Goal: Find specific page/section: Find specific page/section

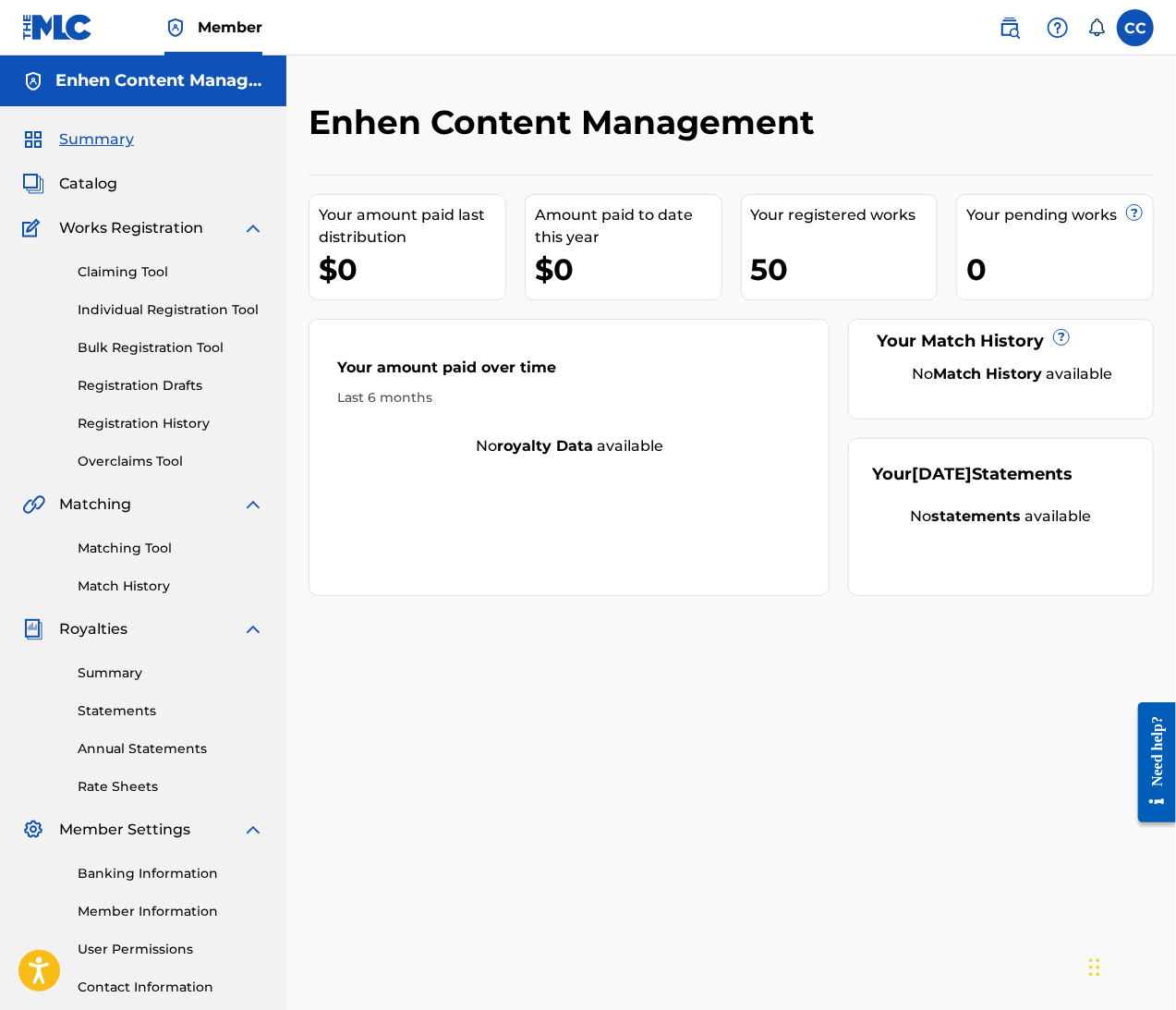
click at [86, 192] on span "Catalog" at bounding box center [88, 183] width 58 height 22
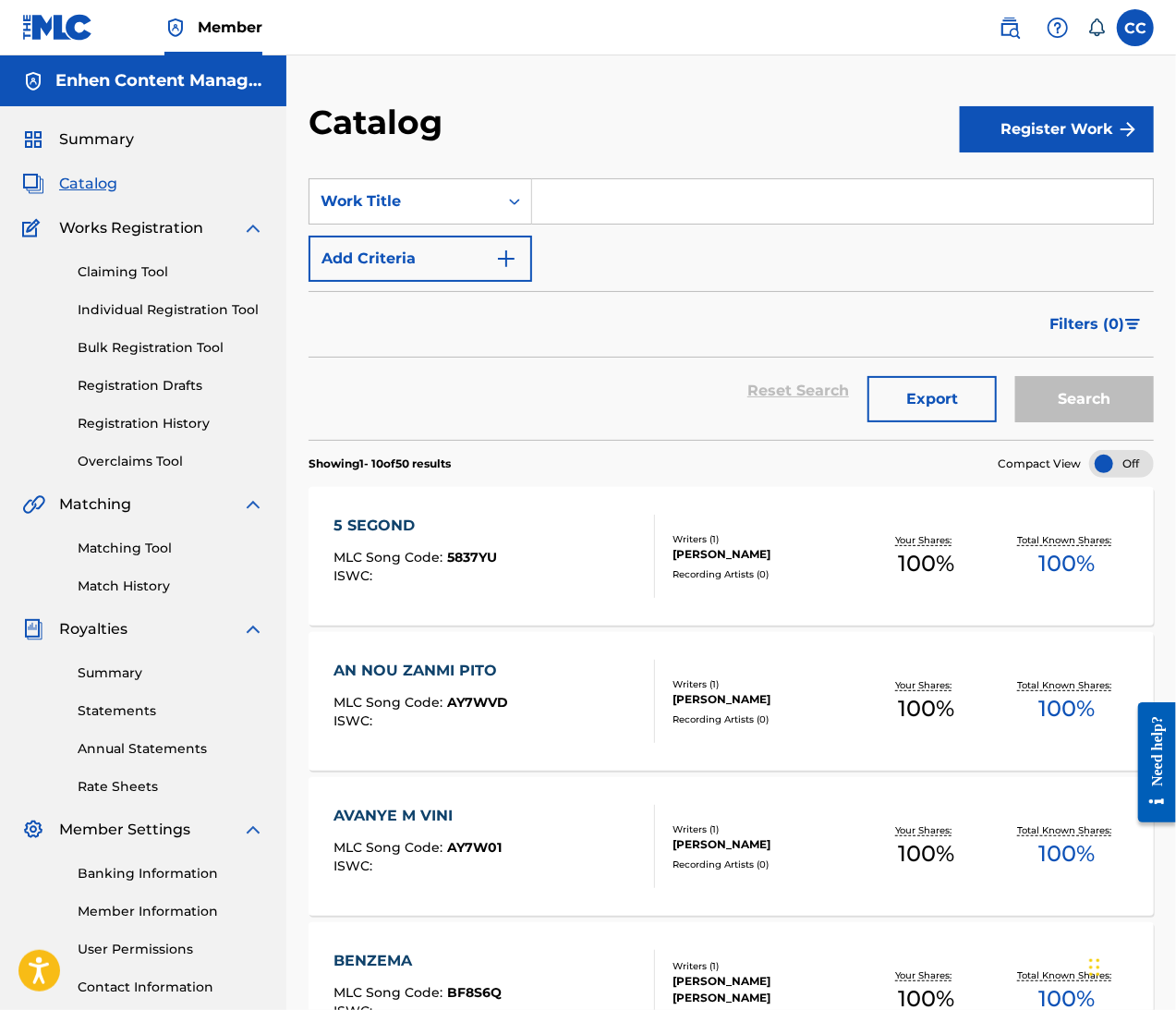
click at [1114, 465] on div at bounding box center [1122, 463] width 65 height 28
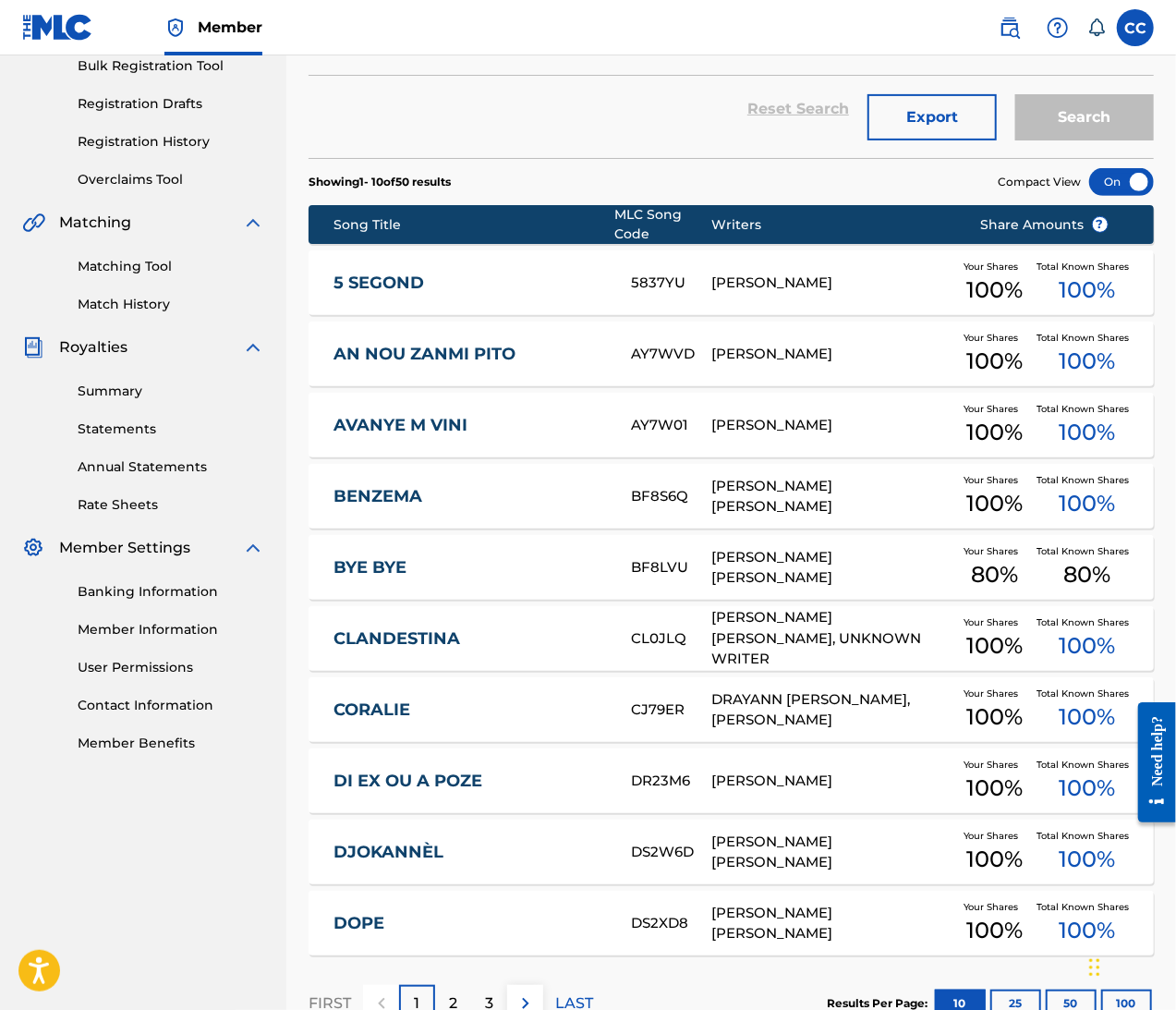
scroll to position [411, 0]
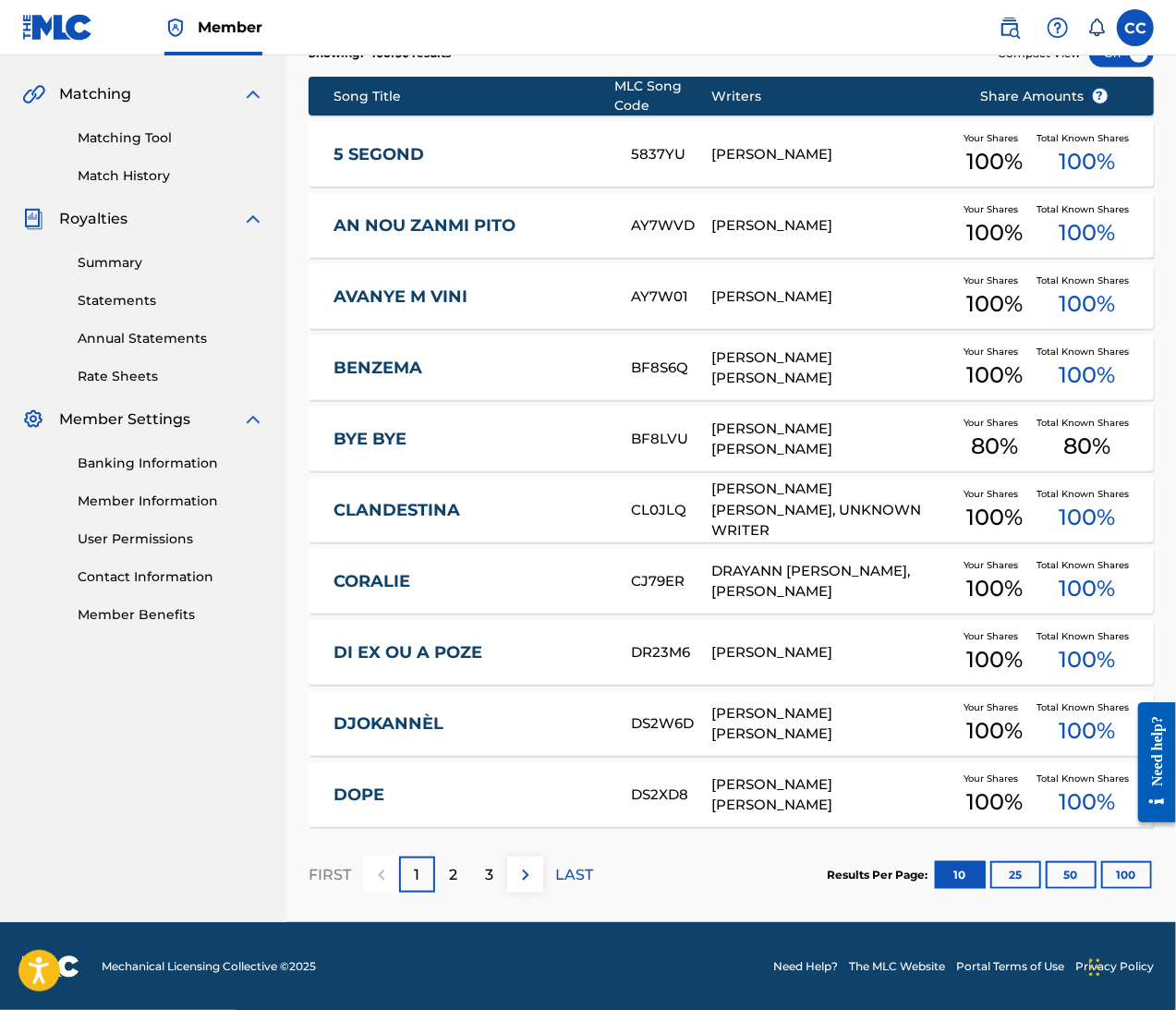
click at [1133, 868] on button "100" at bounding box center [1126, 875] width 51 height 28
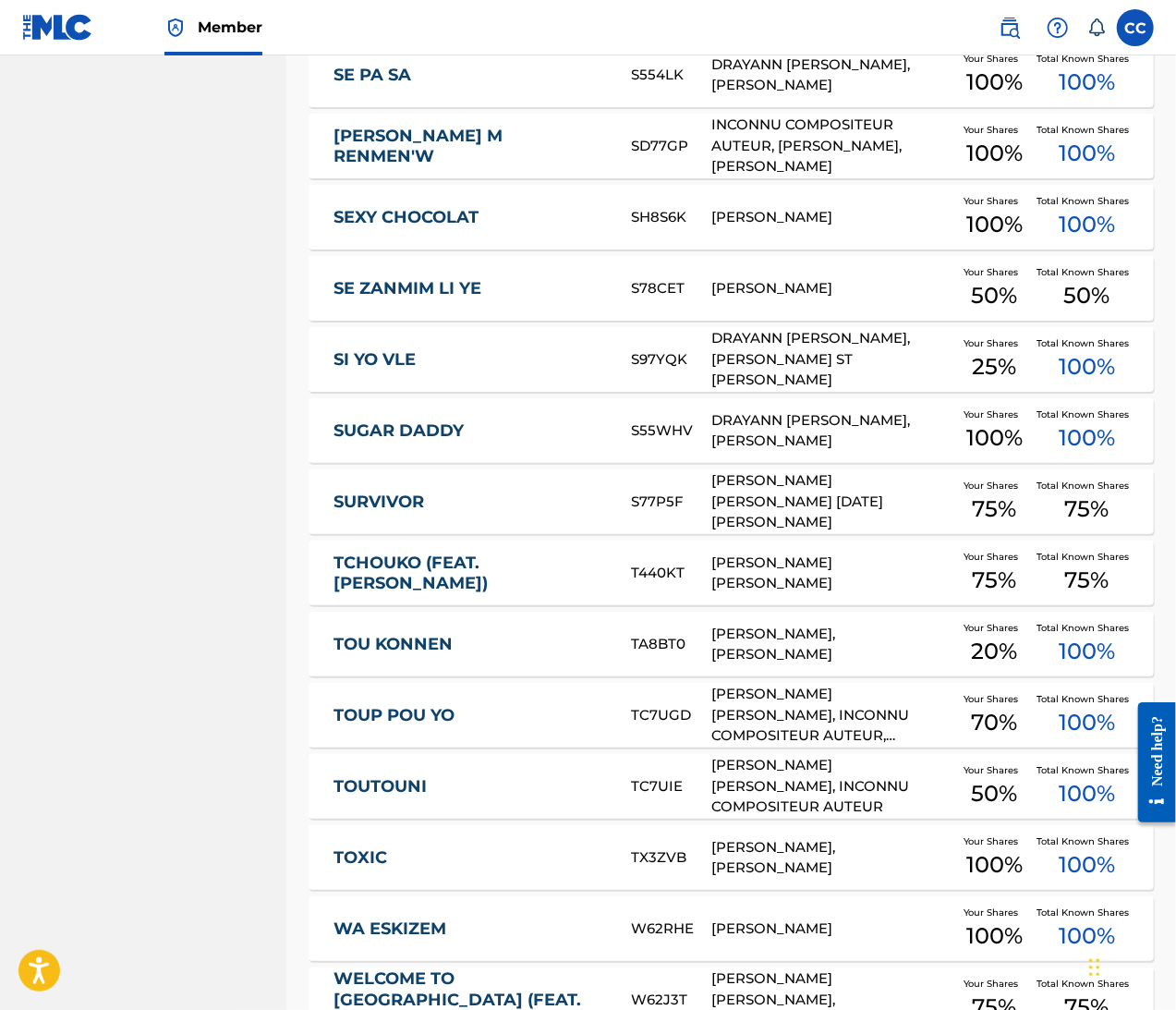
scroll to position [3032, 0]
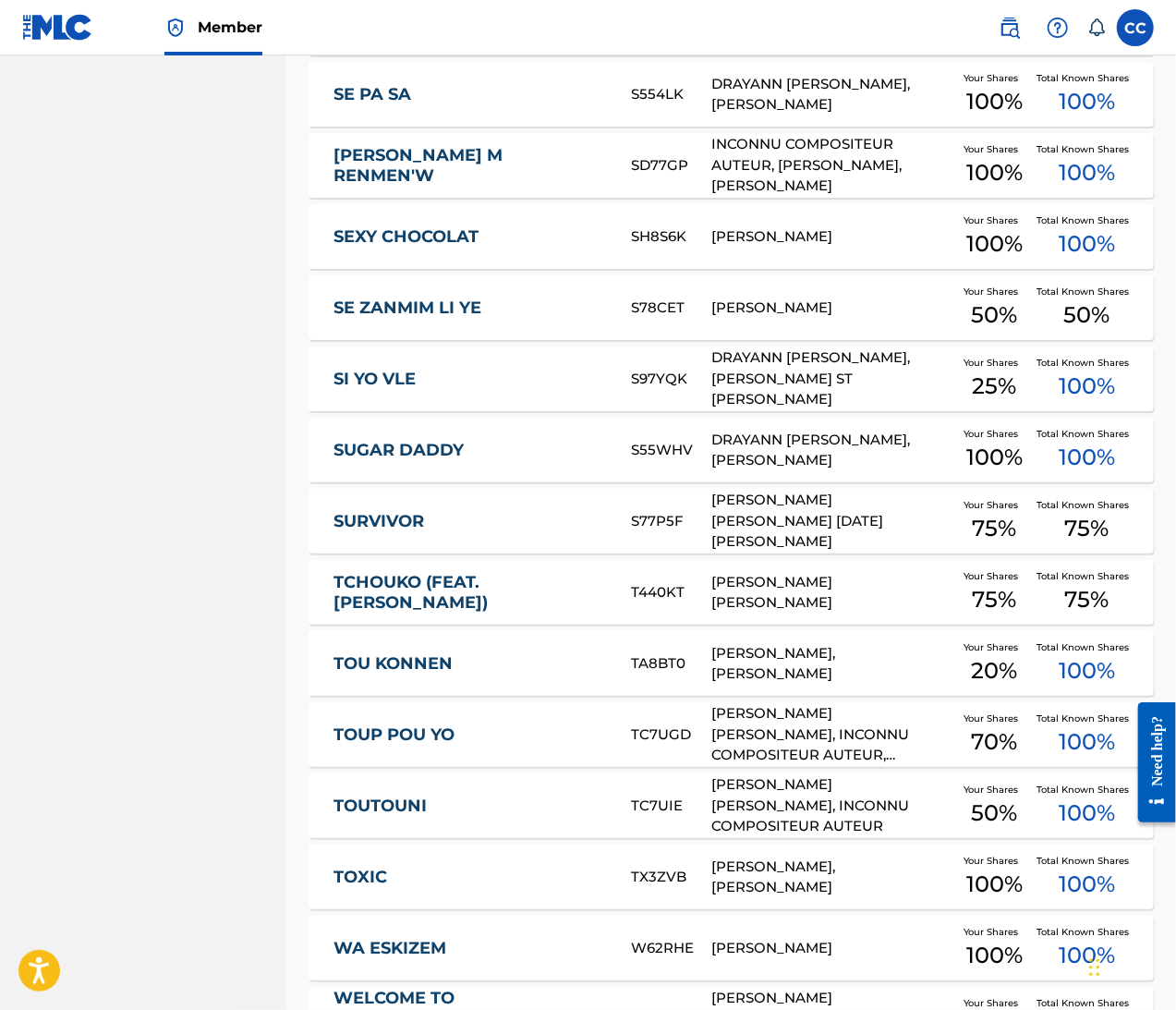
click at [361, 949] on link "WA ESKIZEM" at bounding box center [470, 948] width 273 height 21
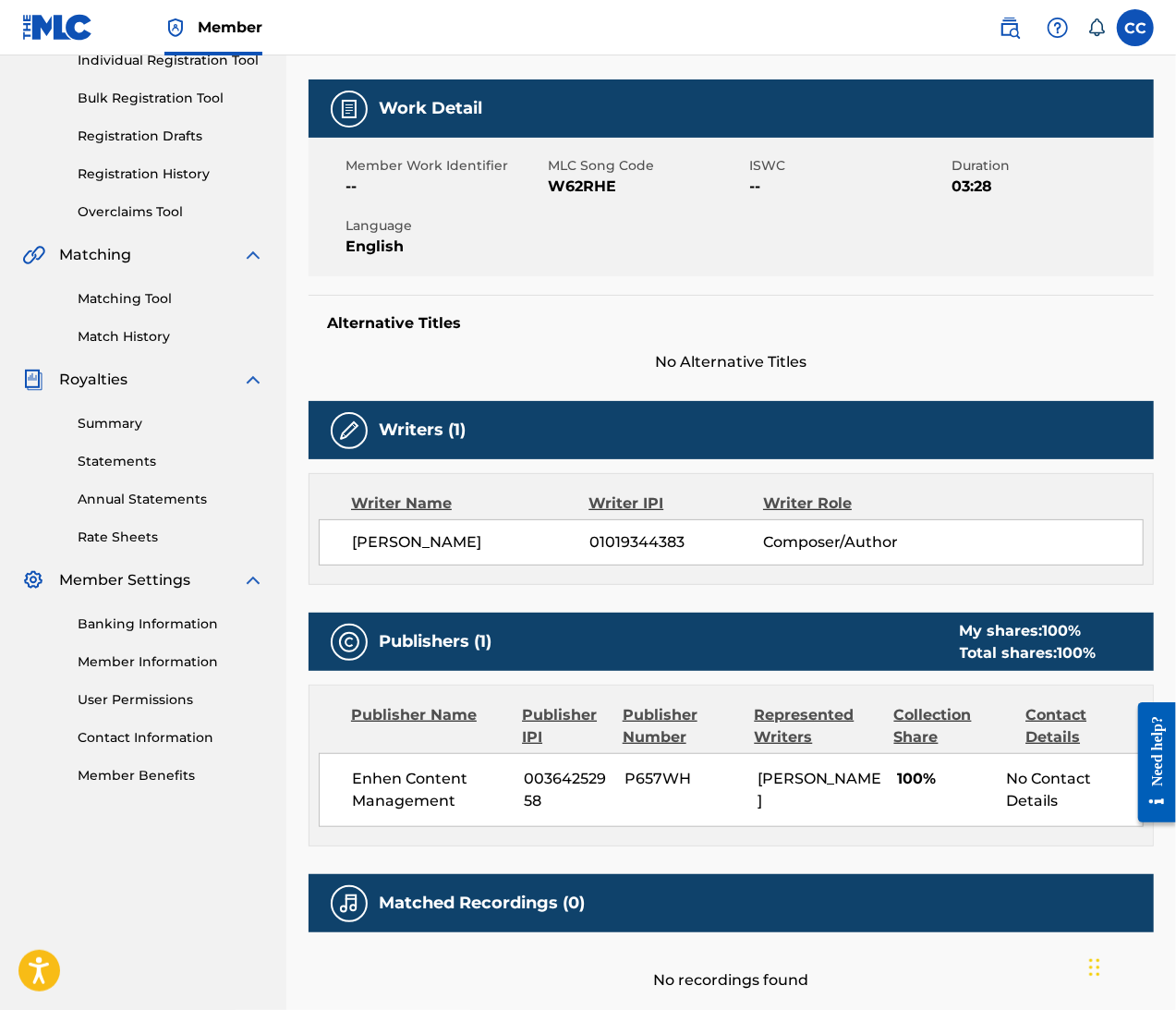
scroll to position [391, 0]
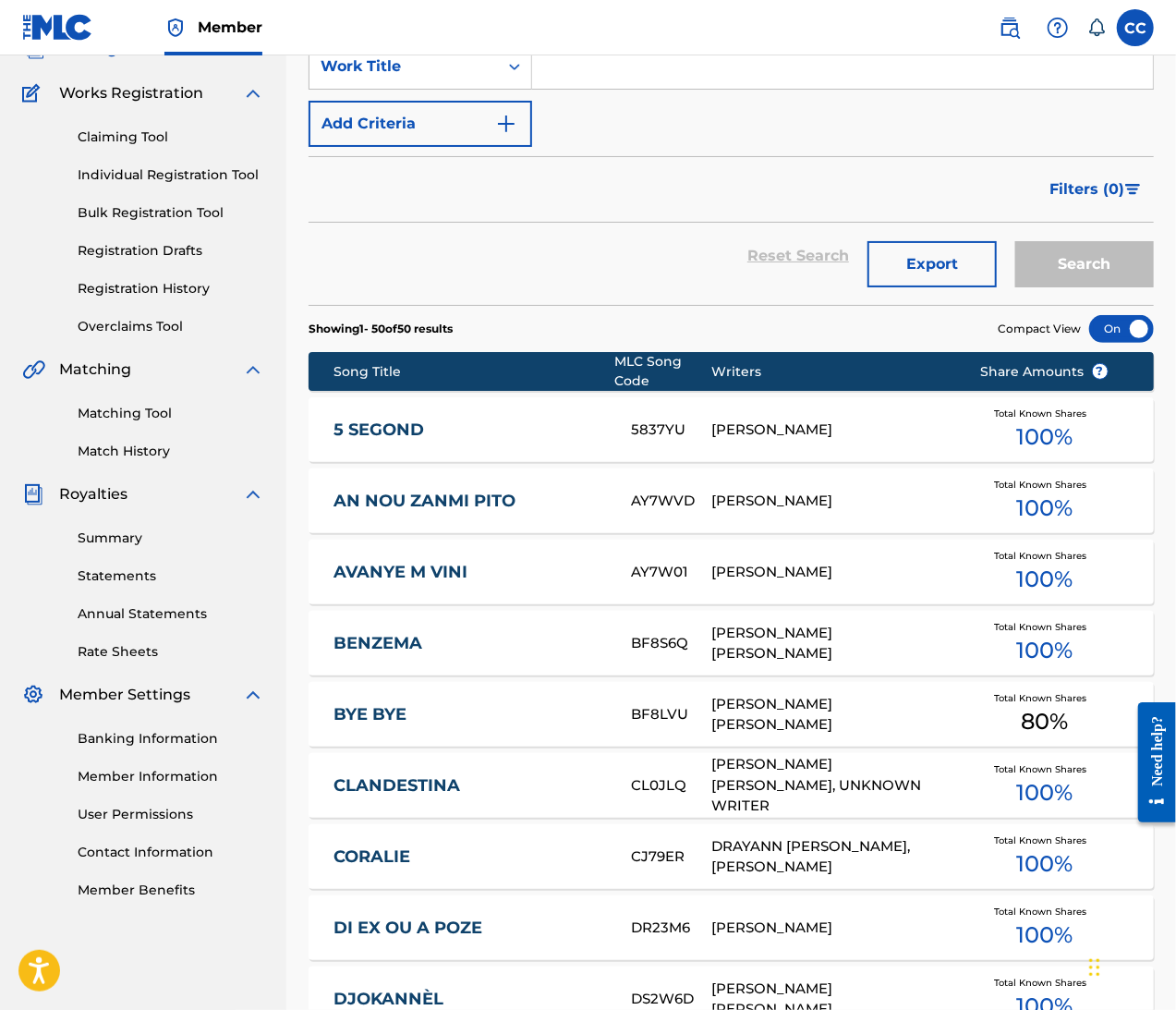
scroll to position [3032, 0]
